Goal: Task Accomplishment & Management: Complete application form

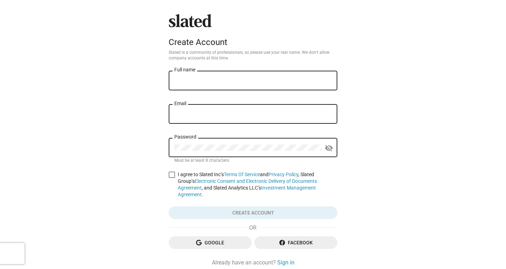
click at [198, 81] on input "Full name" at bounding box center [252, 81] width 157 height 6
type input "[PERSON_NAME]"
type input "[PERSON_NAME][EMAIL_ADDRESS][DOMAIN_NAME]"
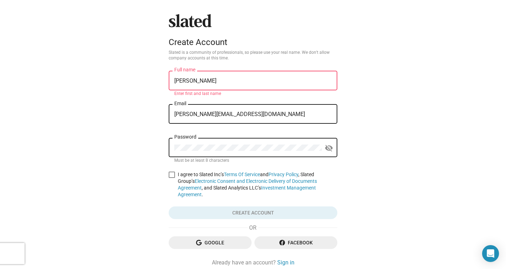
drag, startPoint x: 211, startPoint y: 81, endPoint x: 182, endPoint y: 78, distance: 29.4
click at [182, 78] on div "[PERSON_NAME] Full name" at bounding box center [252, 80] width 157 height 21
click at [199, 80] on input "[PERSON_NAME]" at bounding box center [252, 81] width 157 height 6
click at [181, 82] on input "[PERSON_NAME]" at bounding box center [252, 81] width 157 height 6
drag, startPoint x: 184, startPoint y: 82, endPoint x: 209, endPoint y: 83, distance: 24.6
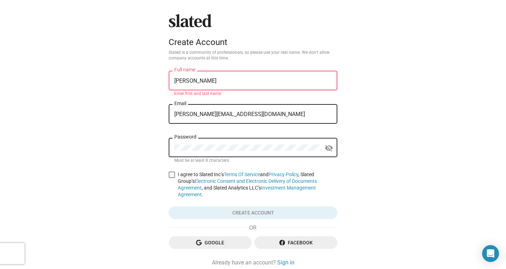
click at [209, 83] on input "[PERSON_NAME]" at bounding box center [252, 81] width 157 height 6
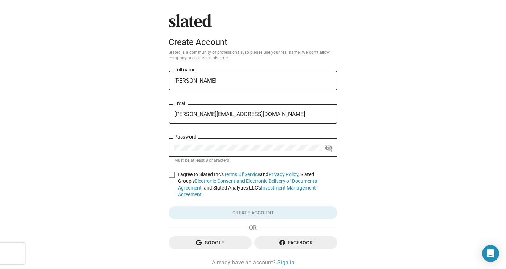
type input "[PERSON_NAME]"
click at [170, 173] on span at bounding box center [172, 175] width 6 height 6
click at [172, 178] on input "I agree to Slated Inc’s Terms Of Service and Privacy Policy , Slated Group’s El…" at bounding box center [172, 178] width 0 height 0
checkbox input "true"
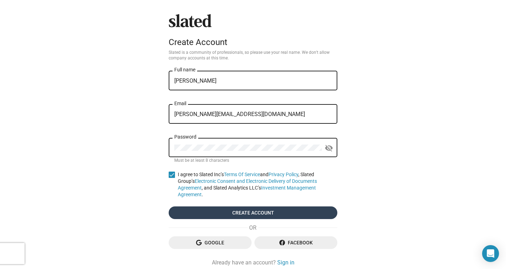
click at [242, 210] on span "Create account" at bounding box center [252, 212] width 157 height 13
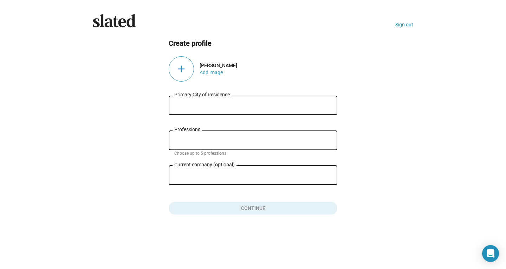
click at [213, 145] on div "Professions" at bounding box center [252, 139] width 157 height 21
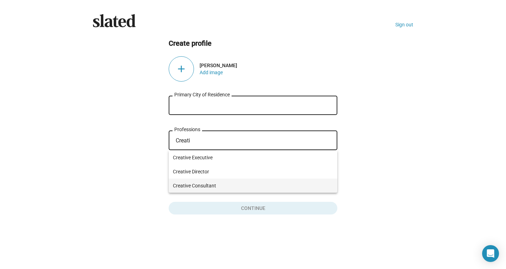
type input "Creati"
click at [217, 181] on span "Creative Consultant" at bounding box center [253, 186] width 160 height 14
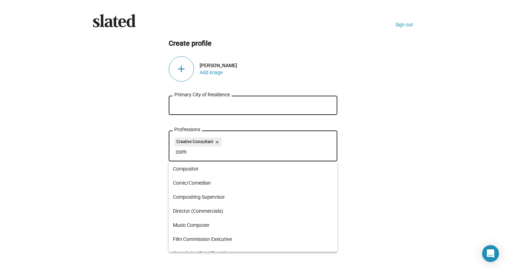
type input "com"
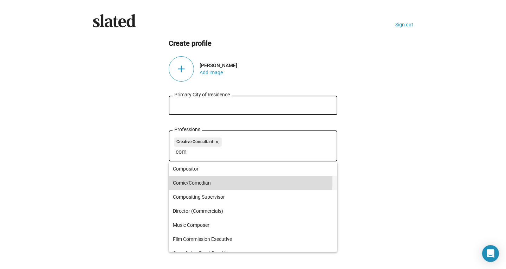
click at [217, 181] on span "Comic/Comedian" at bounding box center [253, 183] width 160 height 14
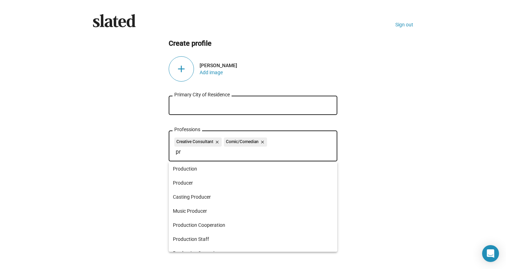
type input "p"
type input "c"
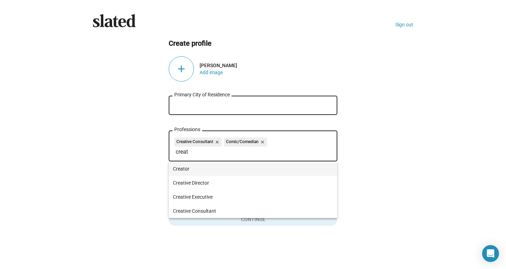
type input "creat"
click at [221, 169] on span "Creator" at bounding box center [253, 169] width 160 height 14
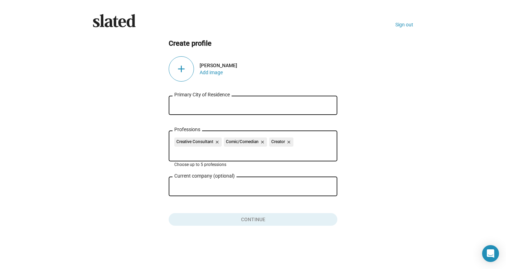
click at [181, 66] on div "add" at bounding box center [181, 68] width 25 height 25
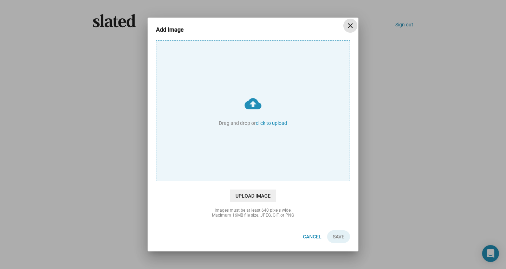
click at [246, 113] on input "cloud_upload Drag and drop or click to upload" at bounding box center [252, 111] width 193 height 140
type input "C:\fakepath\2025-0429-SOS-Headshots-[PERSON_NAME]-HopeNicolePhoto-04.jpg"
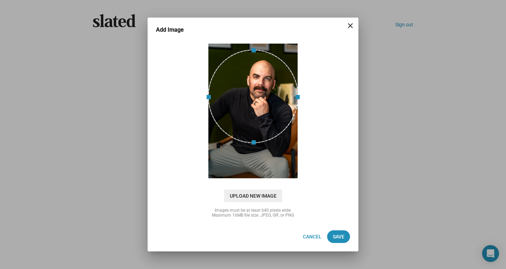
drag, startPoint x: 226, startPoint y: 127, endPoint x: 238, endPoint y: 109, distance: 20.8
click at [238, 109] on div at bounding box center [253, 97] width 90 height 94
click at [342, 236] on span "Save" at bounding box center [339, 236] width 12 height 13
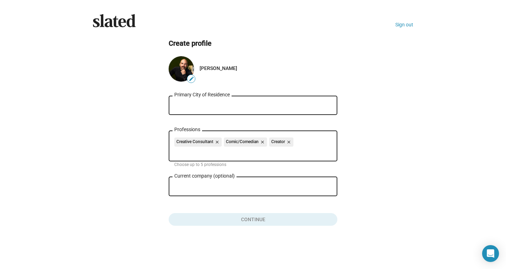
click at [253, 184] on input "Current company (optional)" at bounding box center [248, 186] width 148 height 6
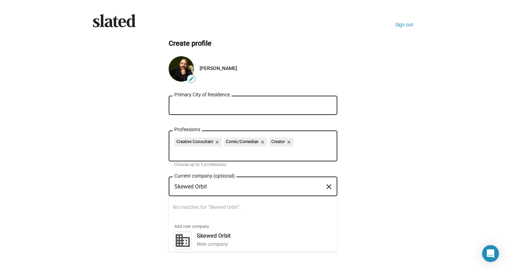
type input "Skewed Orbit"
click at [199, 109] on input "Primary City of Residence" at bounding box center [252, 105] width 157 height 6
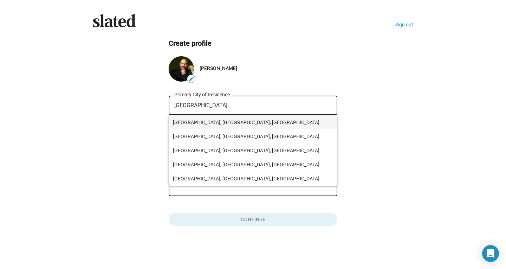
click at [199, 122] on span "[GEOGRAPHIC_DATA], [GEOGRAPHIC_DATA], [GEOGRAPHIC_DATA]" at bounding box center [253, 122] width 160 height 14
type input "[GEOGRAPHIC_DATA], [GEOGRAPHIC_DATA], [GEOGRAPHIC_DATA]"
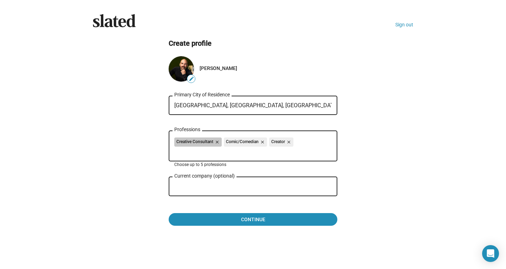
click at [319, 140] on div "Creative Consultant close Comic/Comedian close Creator close" at bounding box center [252, 142] width 157 height 11
click at [307, 147] on div "Creative Consultant close Comic/Comedian close Creator close" at bounding box center [252, 142] width 157 height 11
click at [287, 152] on input "Professions" at bounding box center [254, 152] width 157 height 6
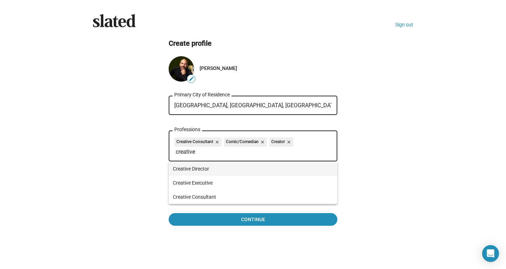
type input "creative"
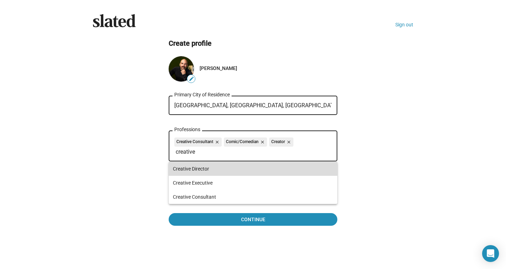
click at [221, 167] on span "Creative Director" at bounding box center [253, 169] width 160 height 14
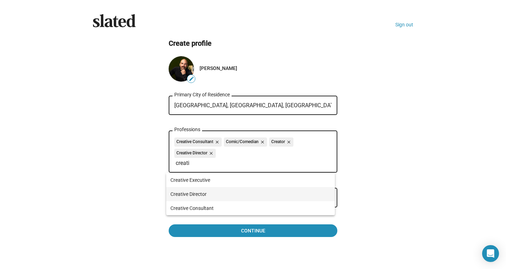
type input "creati"
click at [210, 195] on span "Creative Director" at bounding box center [250, 194] width 160 height 14
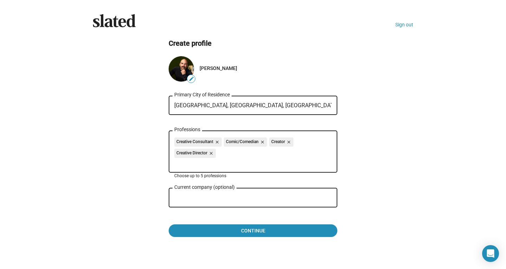
click at [236, 199] on input "Skewed Orbit" at bounding box center [248, 198] width 148 height 6
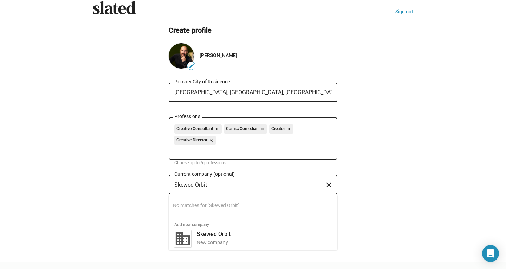
scroll to position [13, 0]
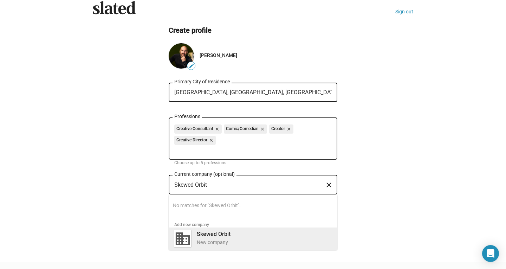
click at [212, 237] on b "Skewed Orbit" at bounding box center [214, 234] width 34 height 7
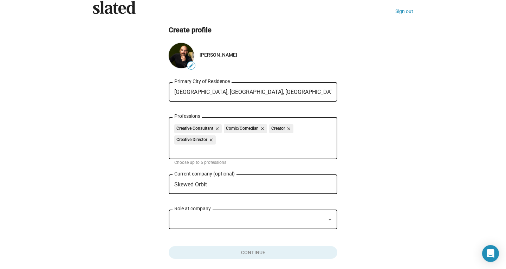
click at [239, 218] on div at bounding box center [249, 219] width 151 height 7
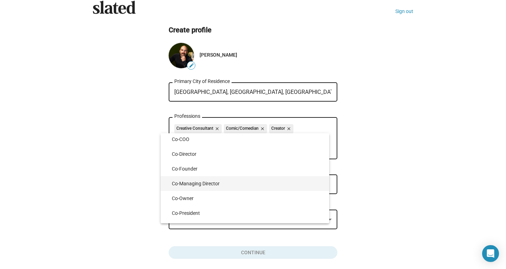
scroll to position [879, 0]
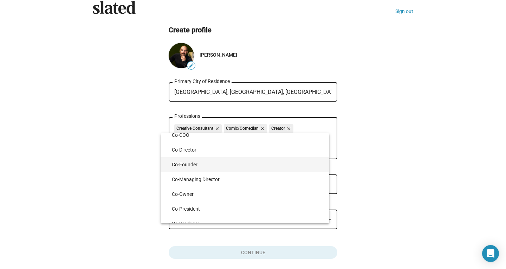
click at [249, 165] on span "Co-Founder" at bounding box center [248, 164] width 152 height 15
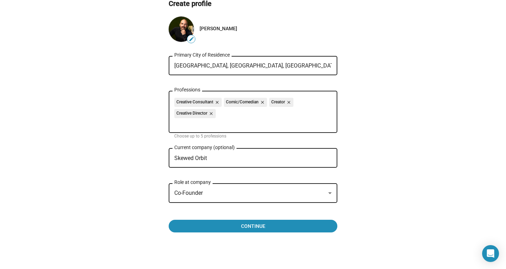
scroll to position [42, 0]
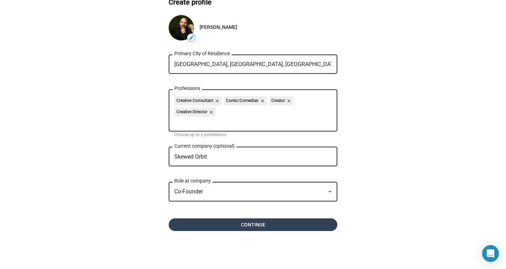
click at [240, 223] on span "Continue" at bounding box center [252, 224] width 157 height 13
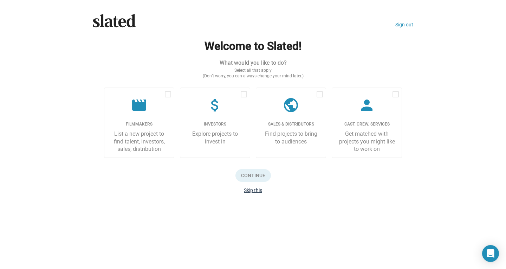
click at [262, 187] on div "Continue Skip this" at bounding box center [253, 181] width 298 height 24
click at [261, 192] on button "Skip this" at bounding box center [253, 190] width 18 height 6
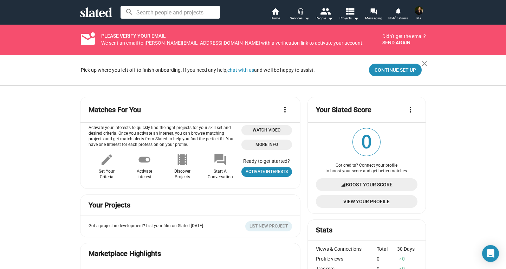
click at [308, 19] on mat-icon "arrow_drop_down" at bounding box center [307, 18] width 8 height 8
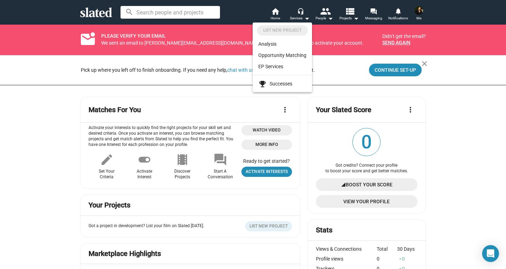
click at [27, 167] on div at bounding box center [253, 134] width 506 height 269
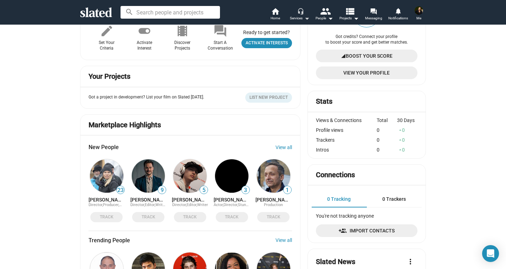
scroll to position [43, 0]
